Goal: Use online tool/utility: Utilize a website feature to perform a specific function

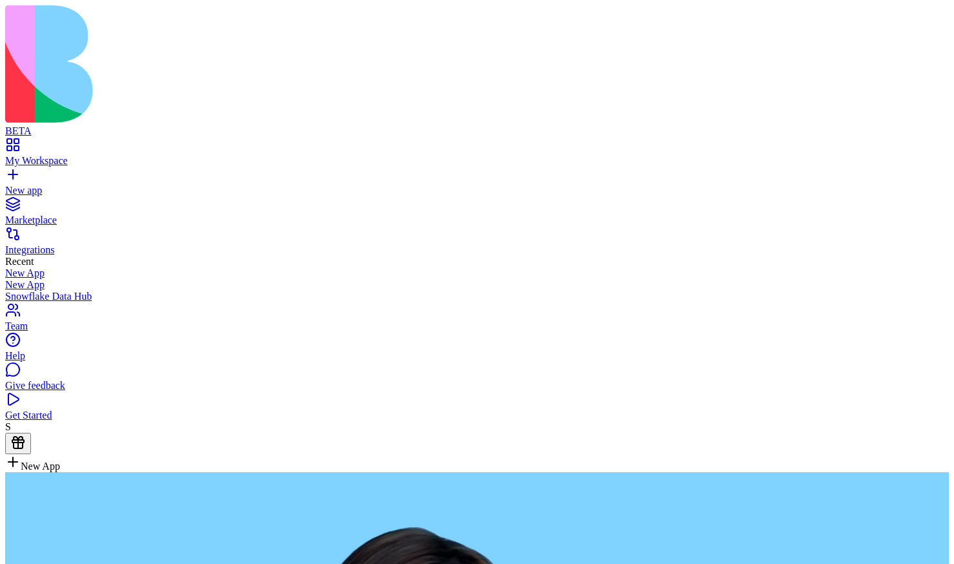
type textarea "**********"
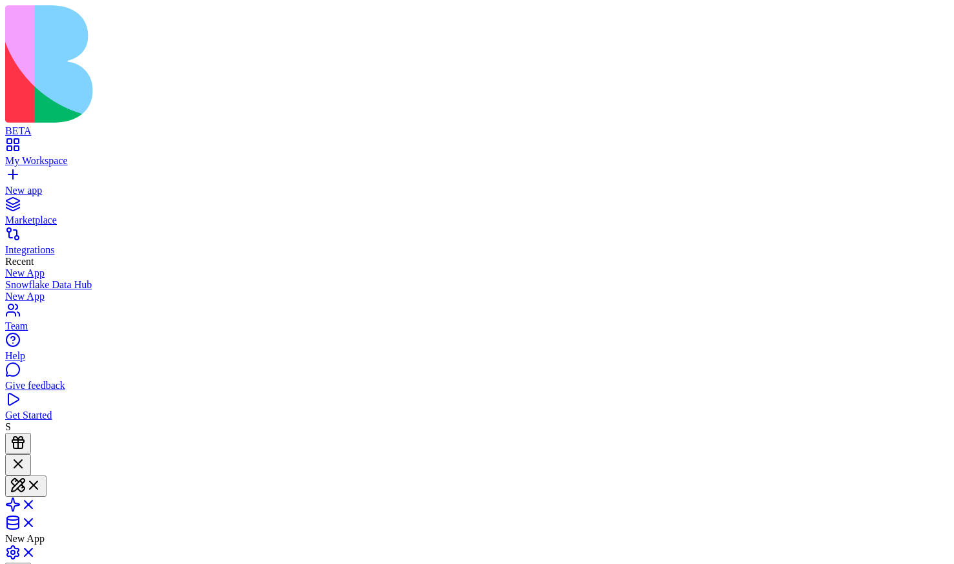
scroll to position [74, 0]
click at [36, 521] on span at bounding box center [36, 526] width 0 height 11
click at [36, 500] on span at bounding box center [36, 505] width 0 height 11
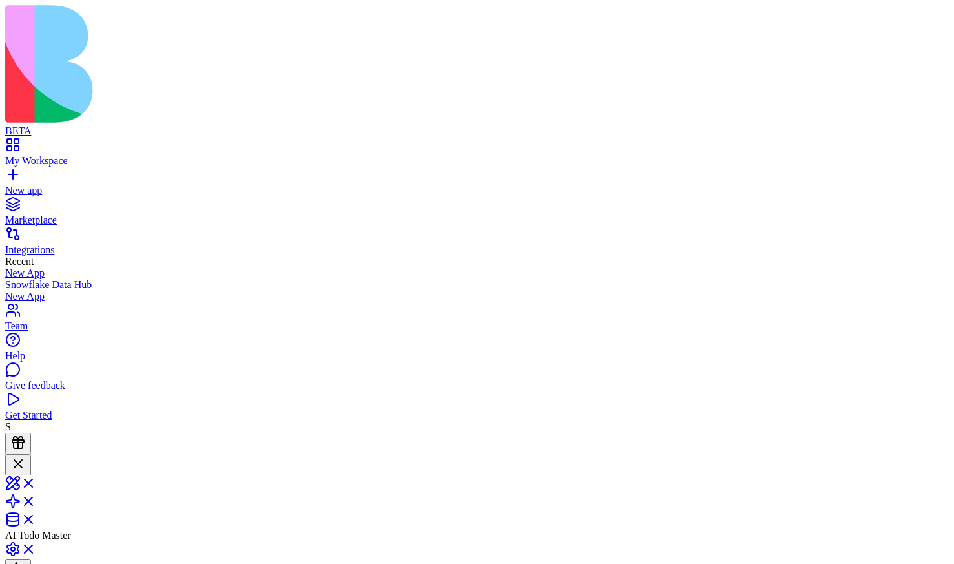
scroll to position [262, 0]
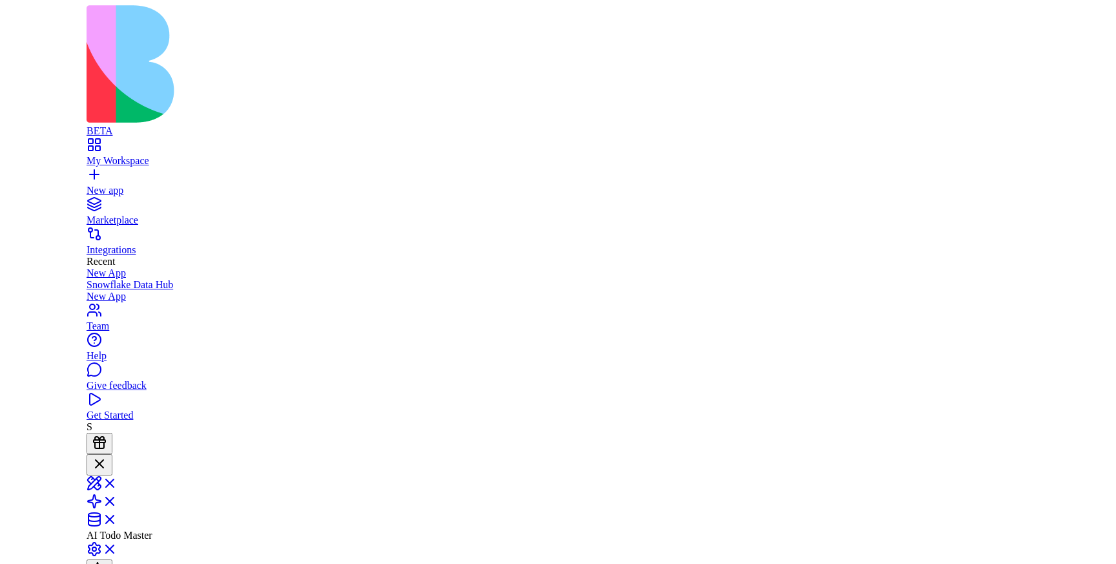
scroll to position [422, 0]
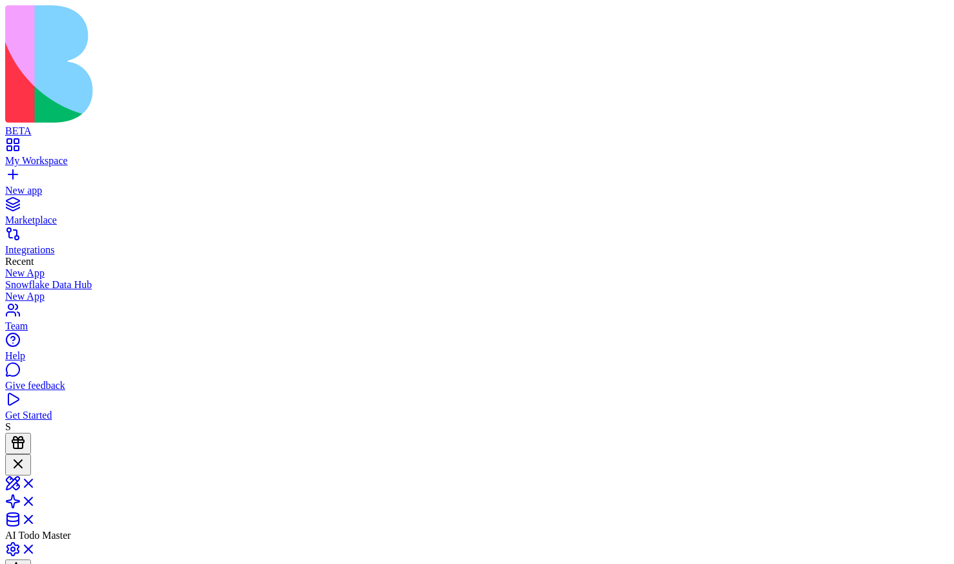
click at [36, 518] on span at bounding box center [36, 523] width 0 height 11
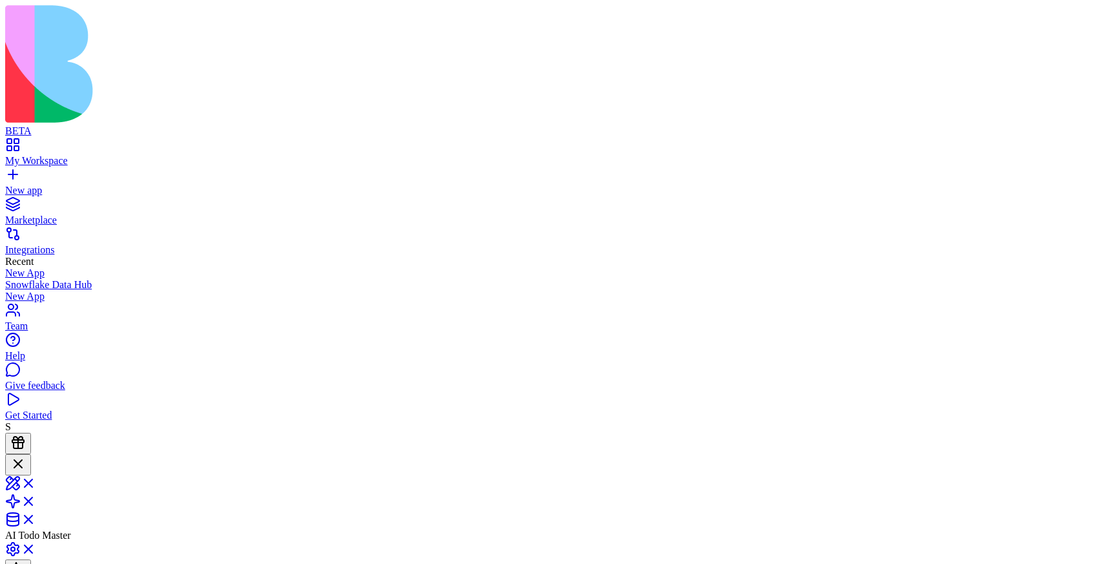
scroll to position [0, 535]
click at [36, 500] on link at bounding box center [20, 505] width 31 height 11
click at [36, 518] on link at bounding box center [20, 523] width 31 height 11
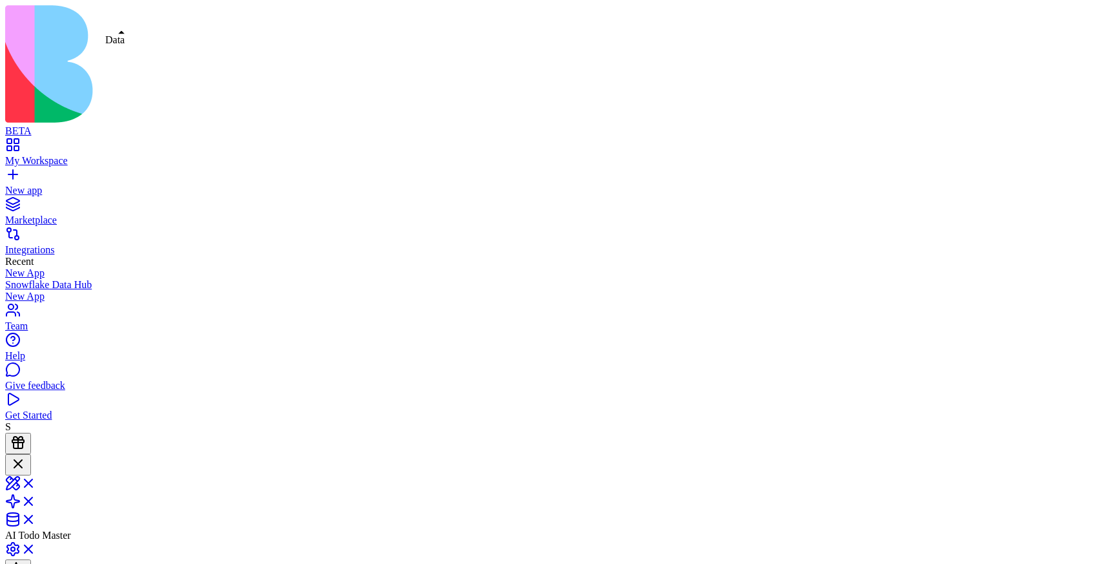
click at [36, 518] on link at bounding box center [20, 523] width 31 height 11
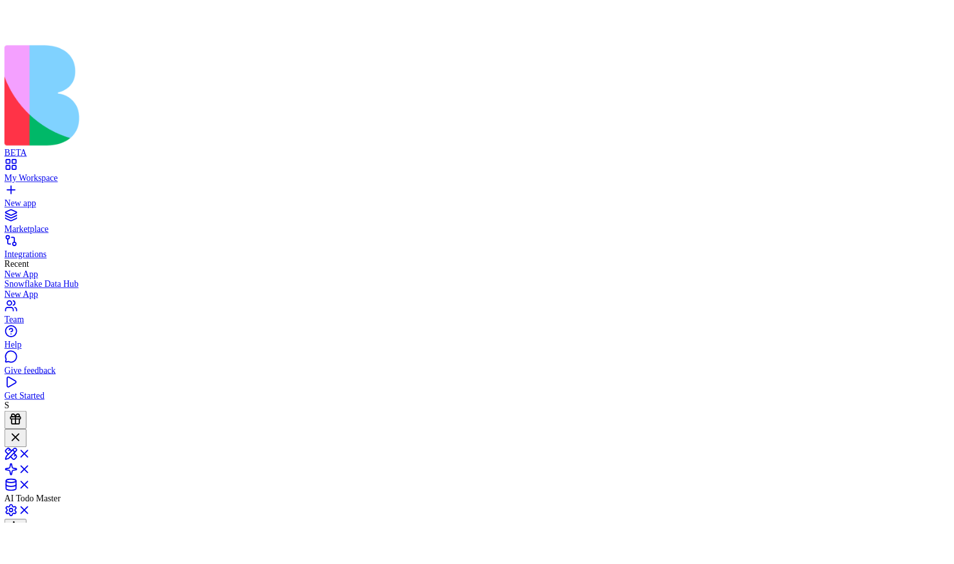
scroll to position [0, 0]
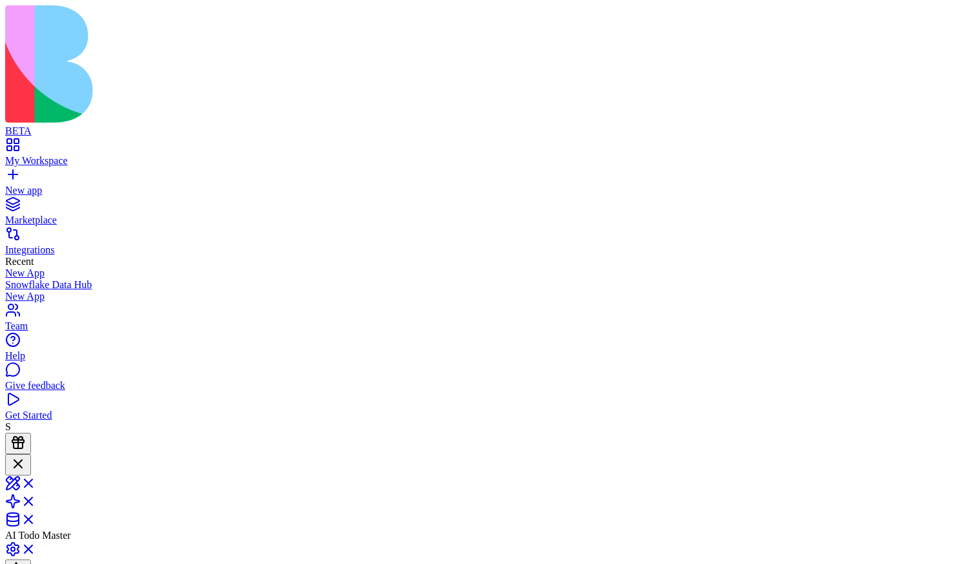
click at [36, 500] on link at bounding box center [20, 505] width 31 height 11
click at [36, 518] on link at bounding box center [20, 523] width 31 height 11
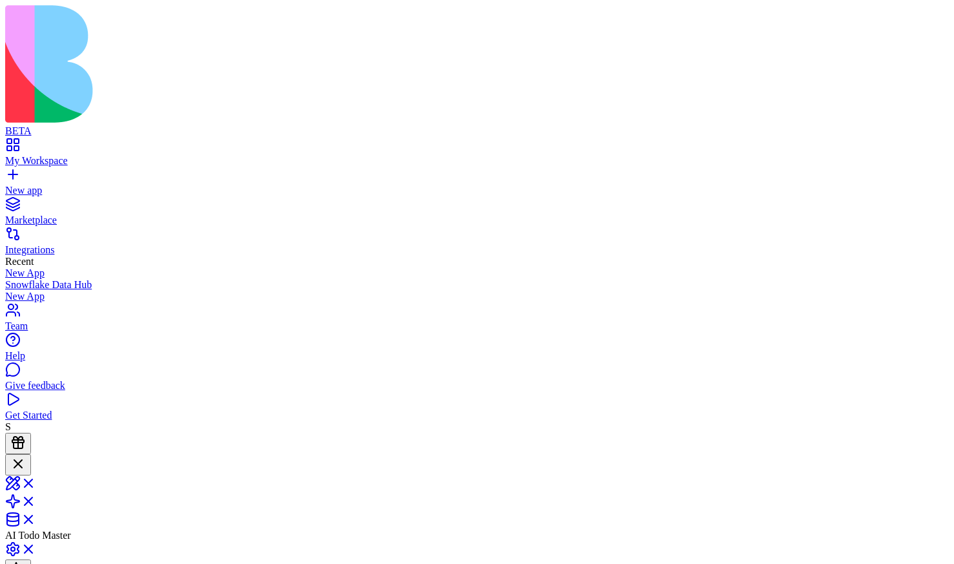
click at [36, 500] on link at bounding box center [20, 505] width 31 height 11
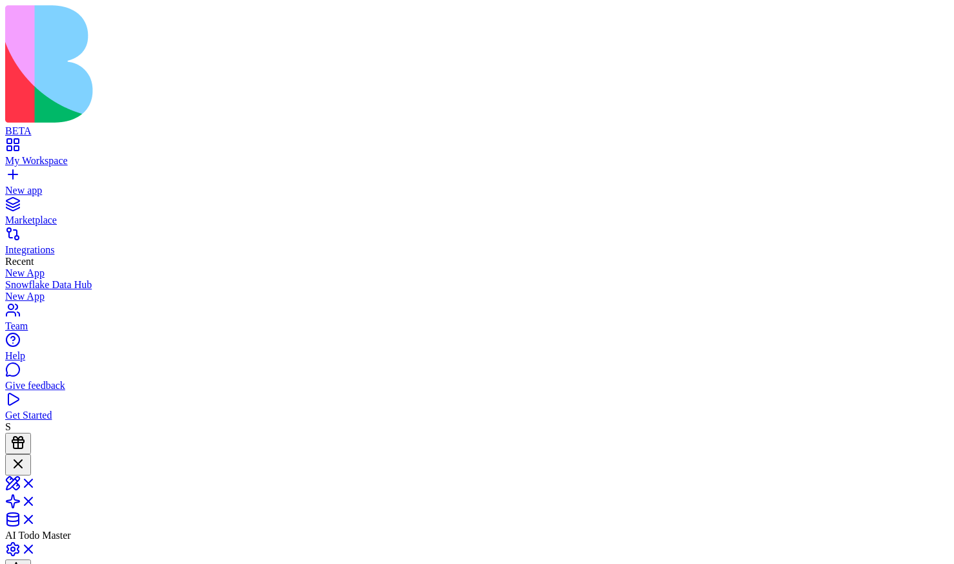
click at [31, 559] on button at bounding box center [18, 569] width 26 height 21
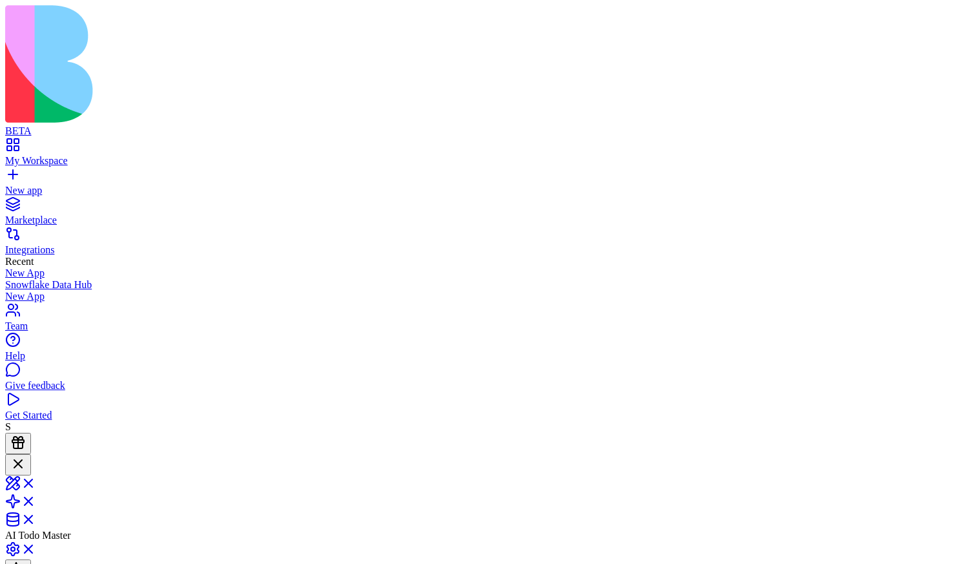
click at [36, 482] on span at bounding box center [36, 487] width 0 height 11
type textarea "*"
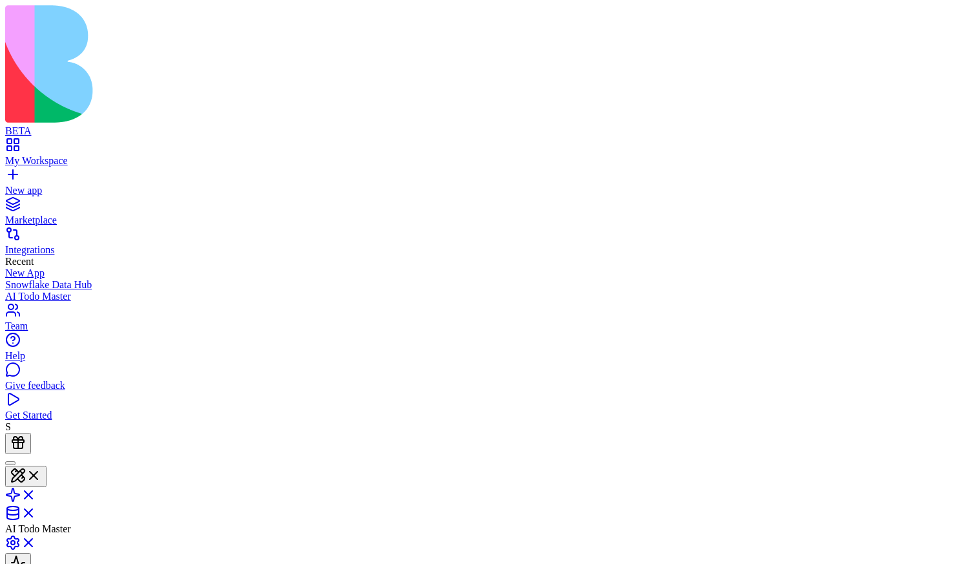
type textarea "*********"
type textarea "********"
click at [31, 553] on button at bounding box center [18, 563] width 26 height 21
